Goal: Information Seeking & Learning: Learn about a topic

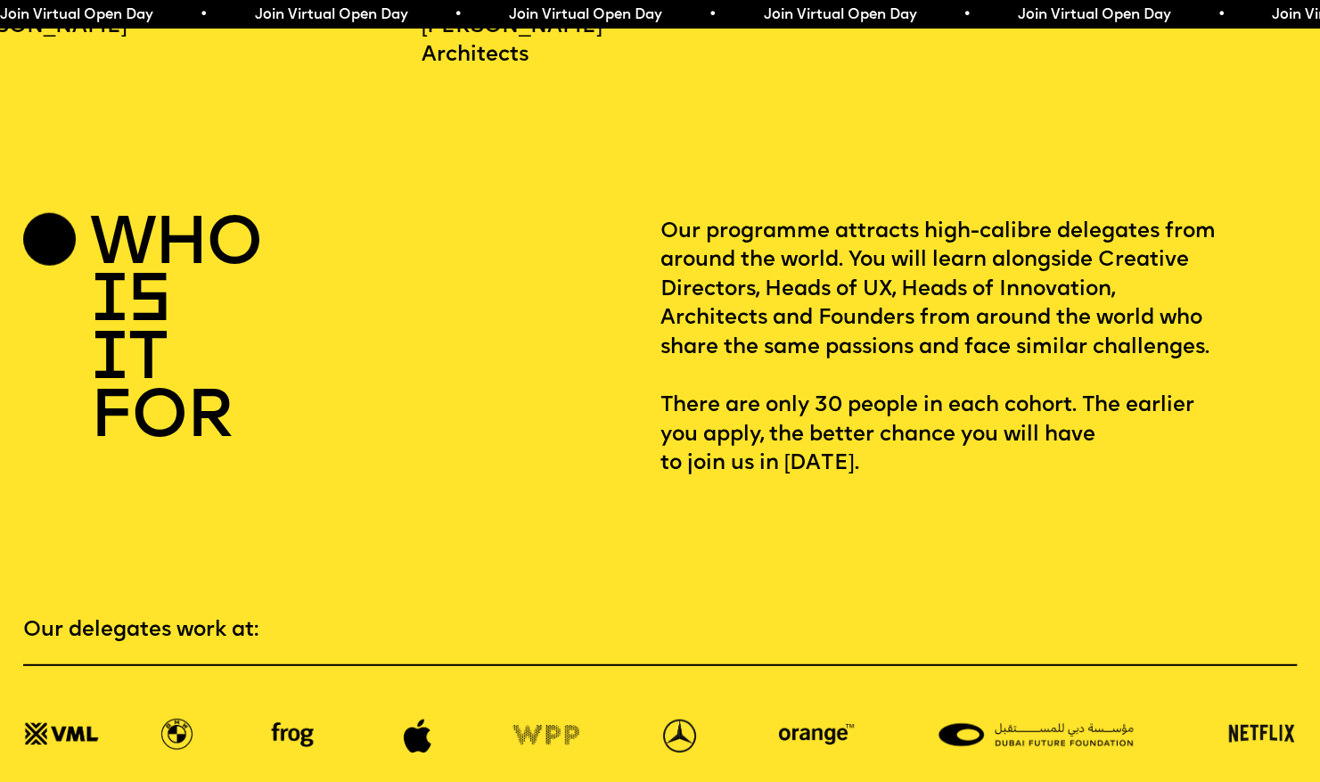
scroll to position [2542, 0]
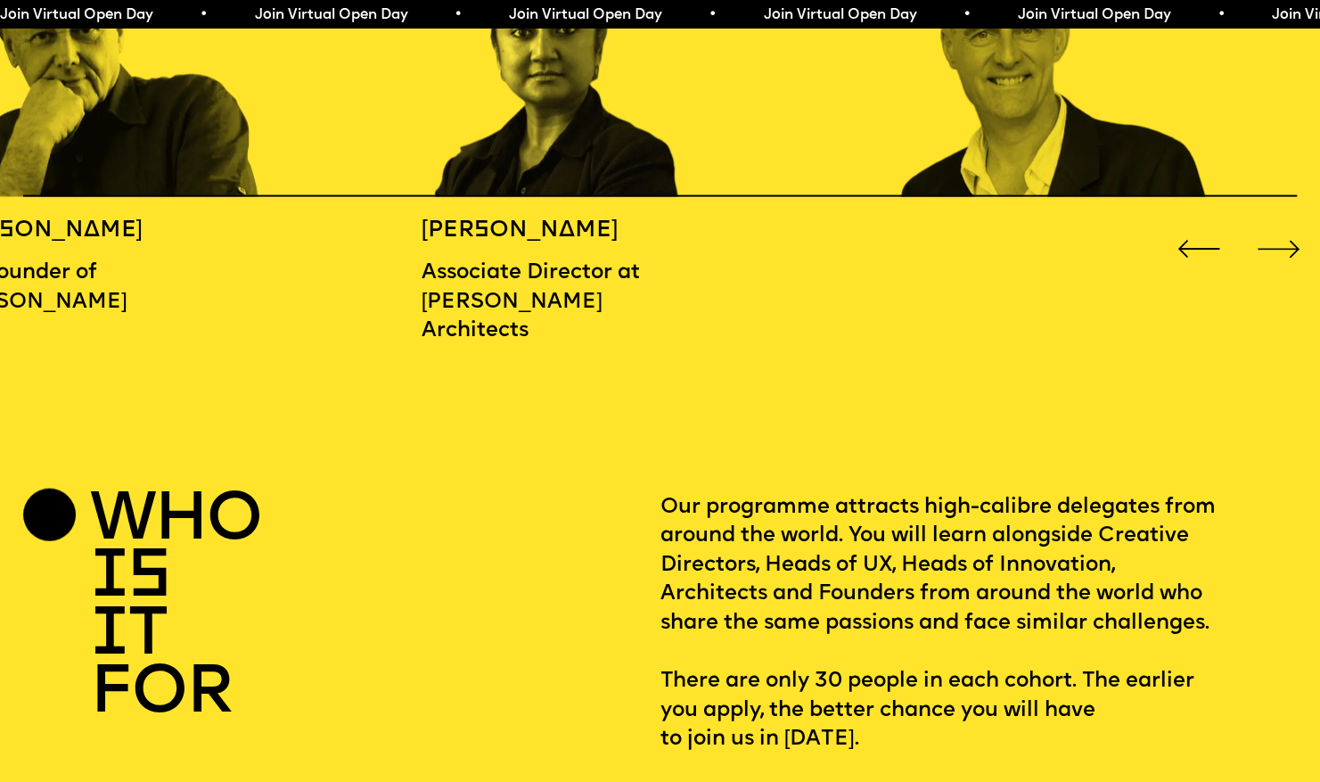
scroll to position [2095, 0]
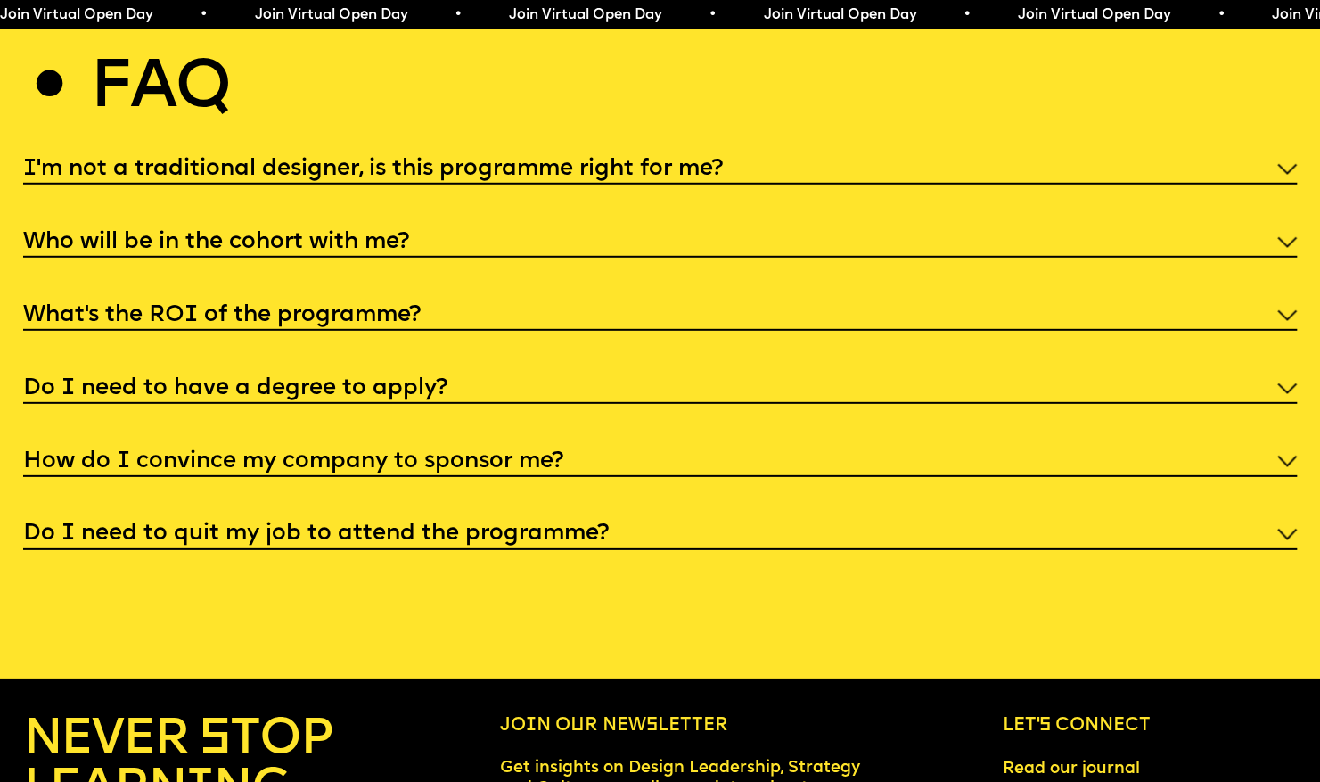
scroll to position [6852, 0]
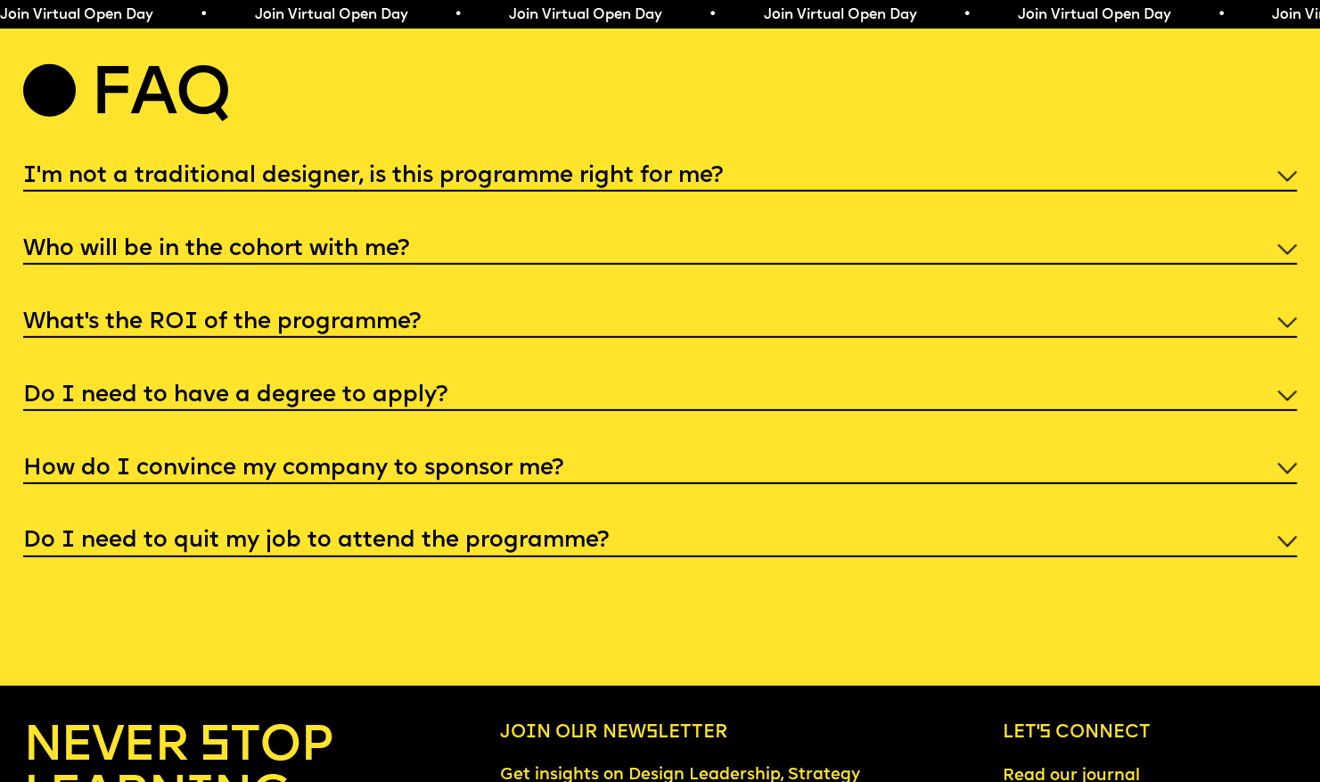
click at [1279, 256] on img at bounding box center [1287, 250] width 20 height 12
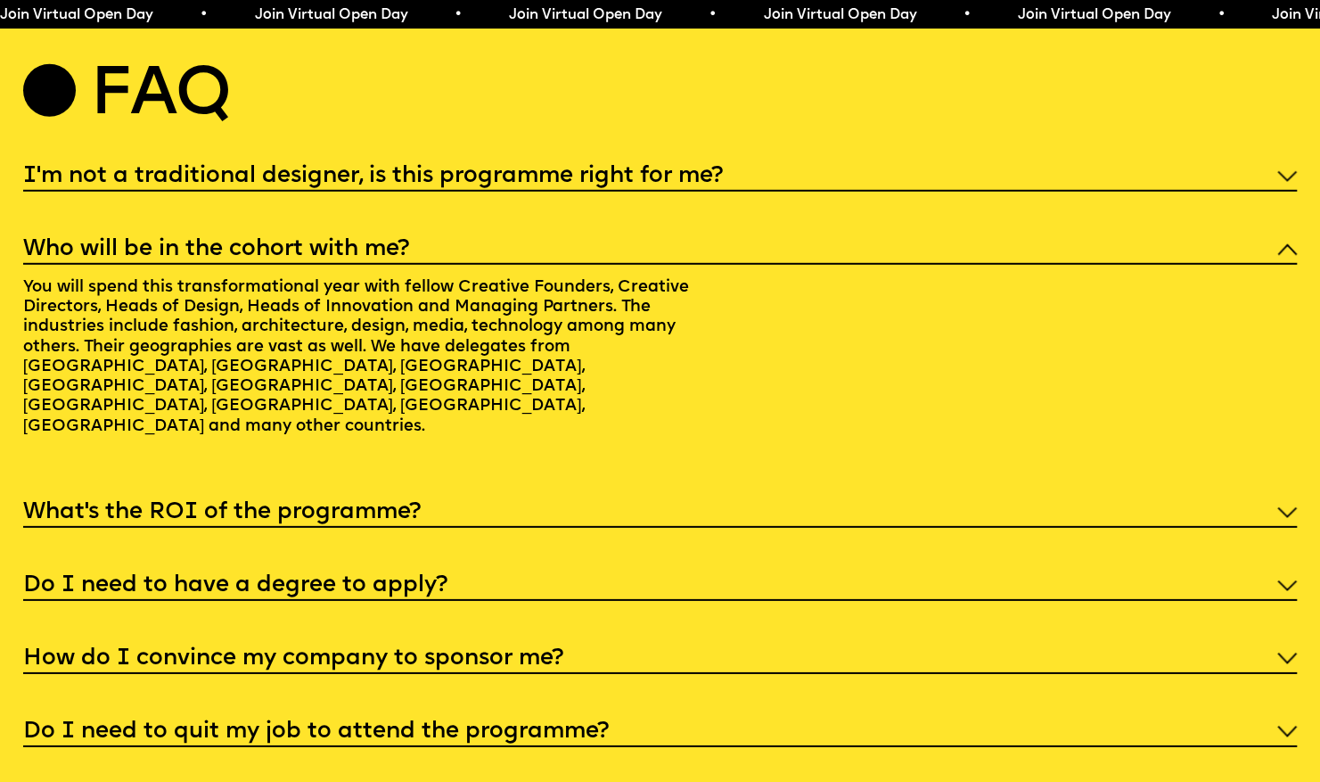
click at [1261, 192] on div "I'm not a traditional designer, is this programme right for me?" at bounding box center [660, 175] width 1275 height 33
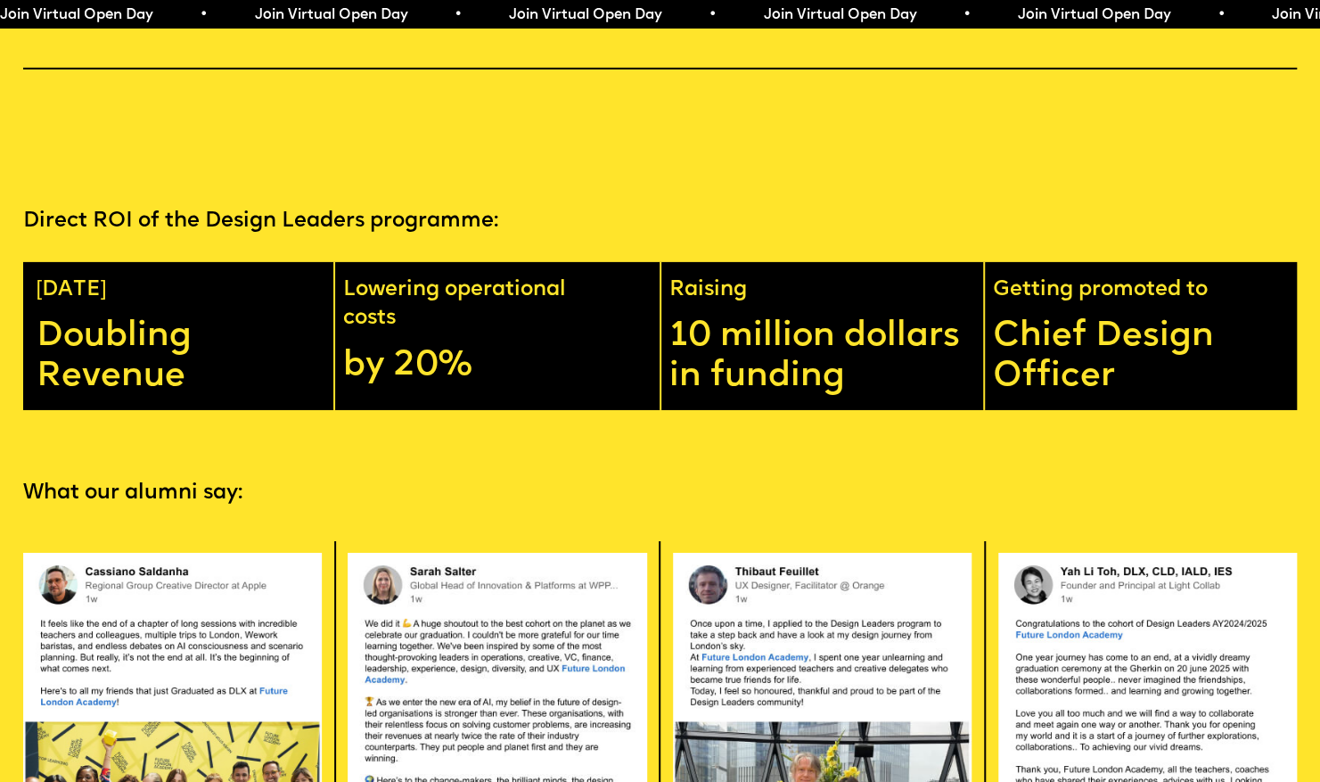
scroll to position [3274, 0]
